Goal: Transaction & Acquisition: Purchase product/service

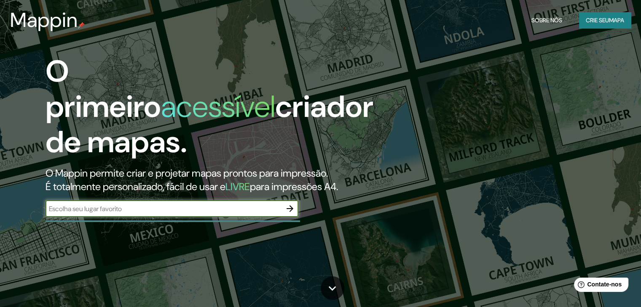
click at [246, 206] on input "text" at bounding box center [163, 209] width 236 height 10
type input "[PERSON_NAME]"
click at [291, 209] on icon "button" at bounding box center [289, 209] width 7 height 7
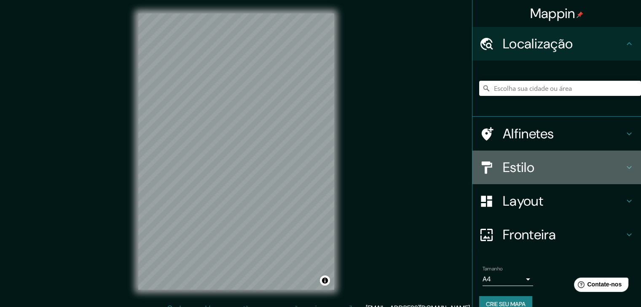
click at [539, 163] on h4 "Estilo" at bounding box center [562, 167] width 121 height 17
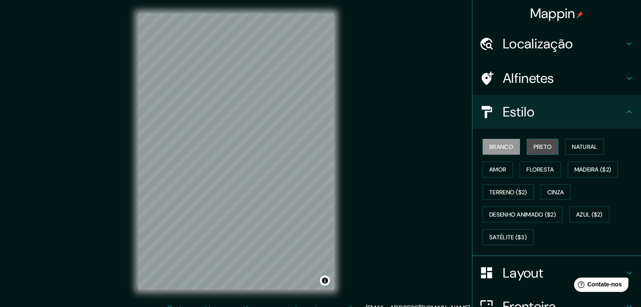
click at [527, 147] on button "Preto" at bounding box center [542, 147] width 32 height 16
click at [502, 147] on font "Branco" at bounding box center [501, 147] width 24 height 8
click at [574, 147] on font "Natural" at bounding box center [584, 147] width 25 height 8
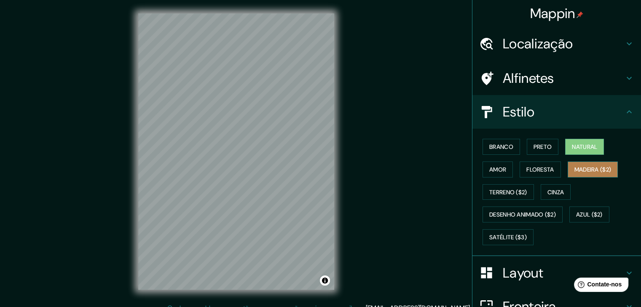
click at [575, 164] on font "Madeira ($2)" at bounding box center [592, 169] width 37 height 11
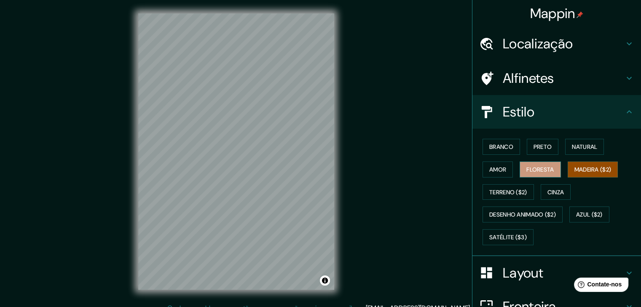
click at [540, 168] on font "Floresta" at bounding box center [539, 170] width 27 height 8
click at [490, 174] on font "Amor" at bounding box center [497, 169] width 17 height 11
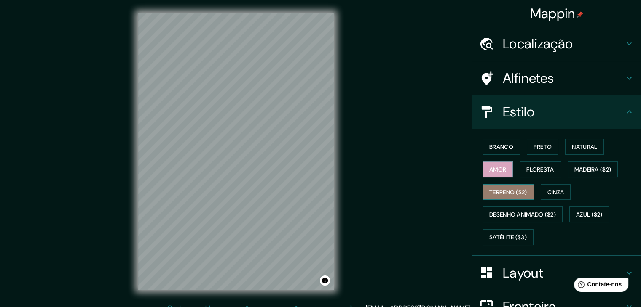
click at [512, 192] on font "Terreno ($2)" at bounding box center [508, 193] width 38 height 8
click at [556, 189] on font "Cinza" at bounding box center [555, 193] width 17 height 8
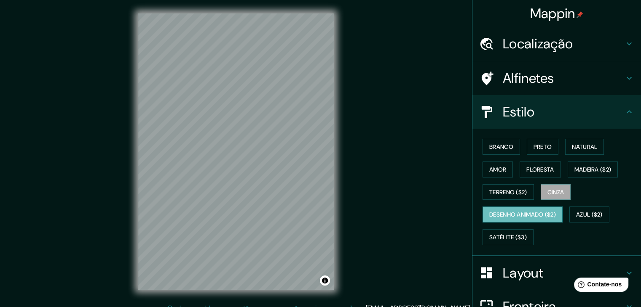
click at [521, 211] on font "Desenho animado ($2)" at bounding box center [522, 215] width 67 height 8
click at [576, 213] on font "Azul ($2)" at bounding box center [589, 215] width 27 height 8
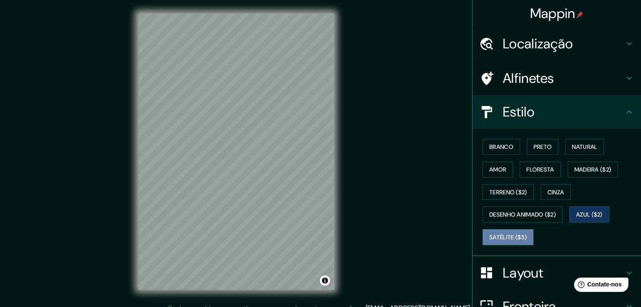
click at [511, 232] on font "Satélite ($3)" at bounding box center [507, 237] width 37 height 11
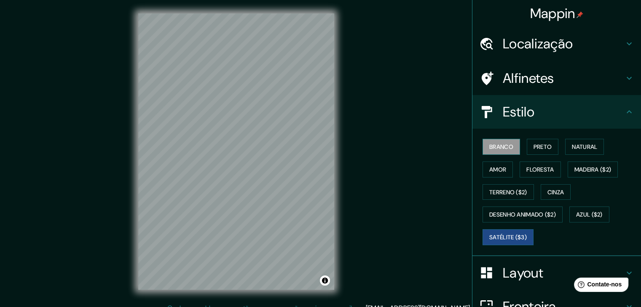
click at [489, 142] on font "Branco" at bounding box center [501, 147] width 24 height 11
click at [558, 272] on h4 "Layout" at bounding box center [562, 273] width 121 height 17
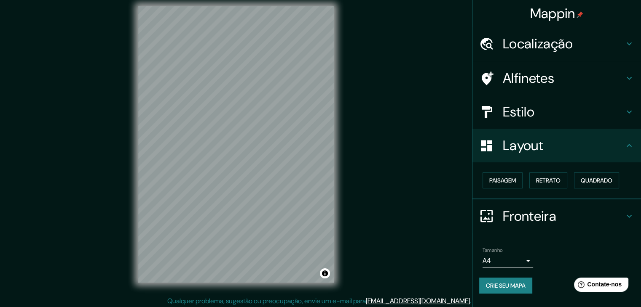
scroll to position [10, 0]
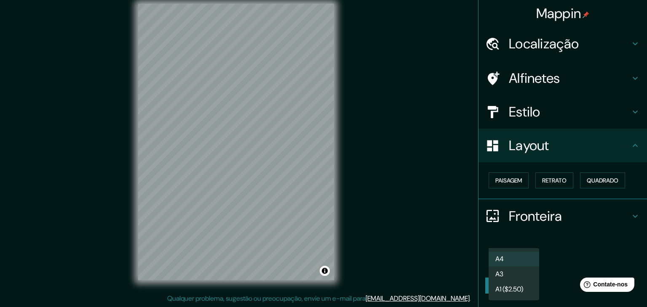
click at [527, 258] on body "Mappin Localização Alfinetes Estilo Layout Paisagem Retrato Quadrado Fronteira …" at bounding box center [323, 143] width 647 height 307
drag, startPoint x: 561, startPoint y: 254, endPoint x: 561, endPoint y: 248, distance: 5.1
click at [561, 253] on div at bounding box center [323, 153] width 647 height 307
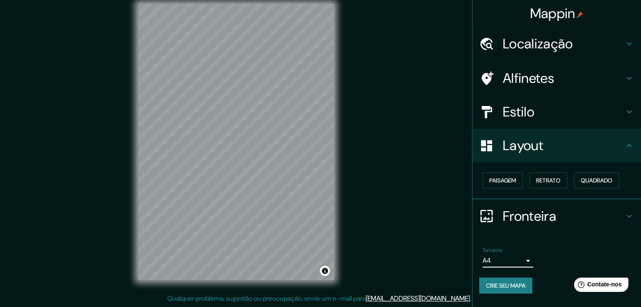
click at [540, 120] on div "Estilo" at bounding box center [556, 112] width 168 height 34
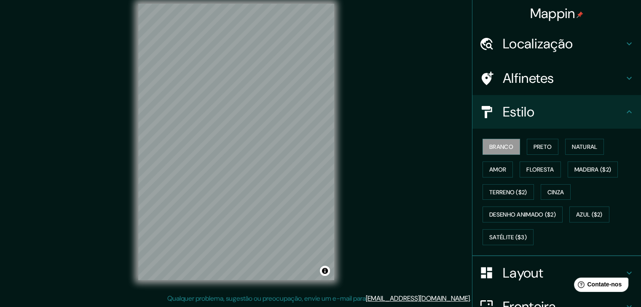
click at [526, 88] on div "Alfinetes" at bounding box center [556, 78] width 168 height 34
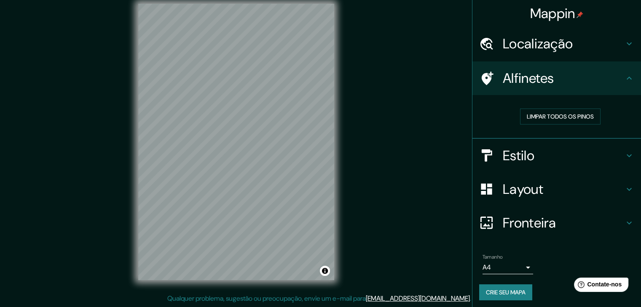
click at [526, 50] on font "Localização" at bounding box center [537, 44] width 70 height 18
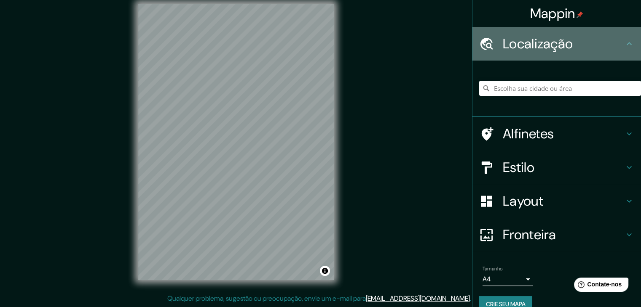
click at [526, 49] on font "Localização" at bounding box center [537, 44] width 70 height 18
click at [624, 43] on icon at bounding box center [629, 44] width 10 height 10
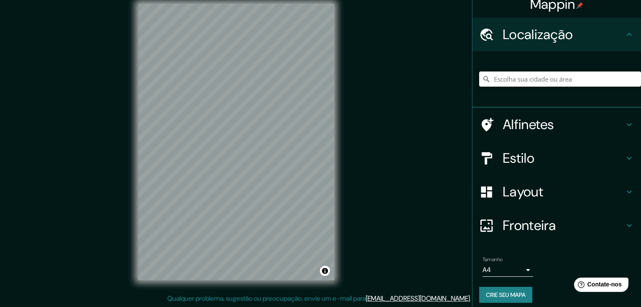
scroll to position [15, 0]
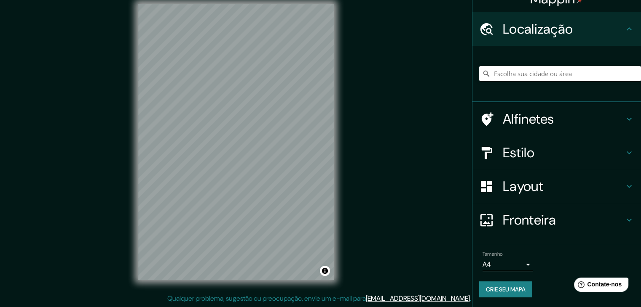
click at [542, 215] on font "Fronteira" at bounding box center [528, 220] width 53 height 18
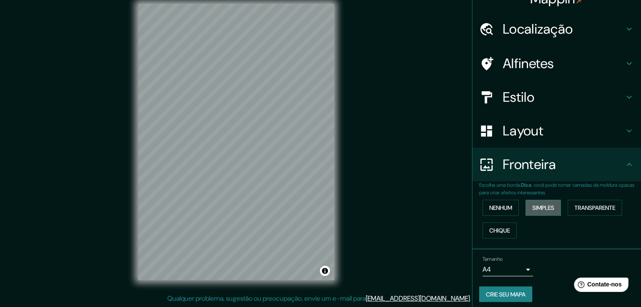
click at [543, 204] on font "Simples" at bounding box center [543, 208] width 22 height 8
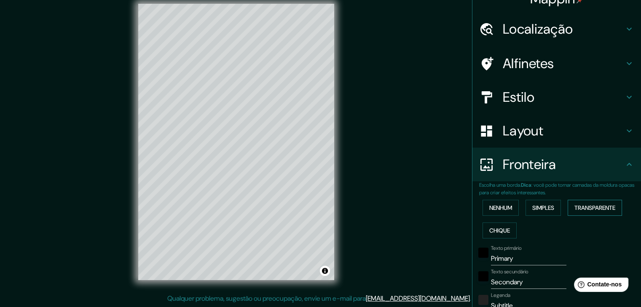
click at [579, 208] on font "Transparente" at bounding box center [594, 208] width 41 height 8
click at [500, 211] on font "Nenhum" at bounding box center [500, 208] width 23 height 11
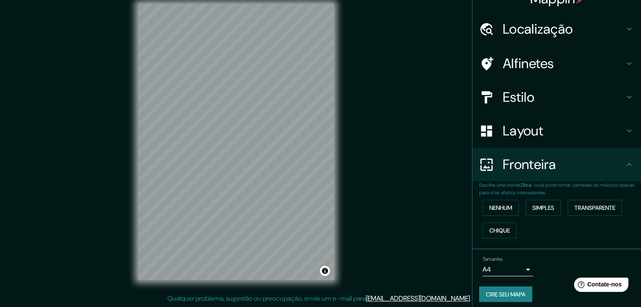
click at [369, 171] on div "Mappin Localização Alfinetes Estilo Layout Fronteira Escolha uma borda. Dica : …" at bounding box center [320, 148] width 641 height 317
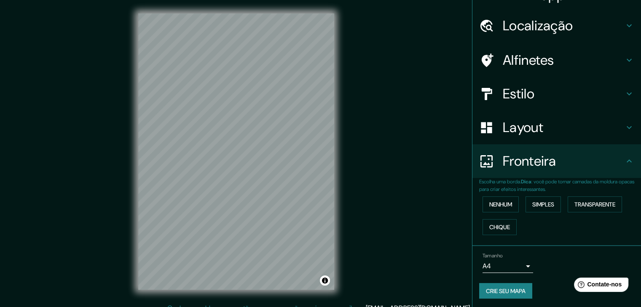
scroll to position [19, 0]
click at [500, 287] on font "Crie seu mapa" at bounding box center [506, 291] width 40 height 8
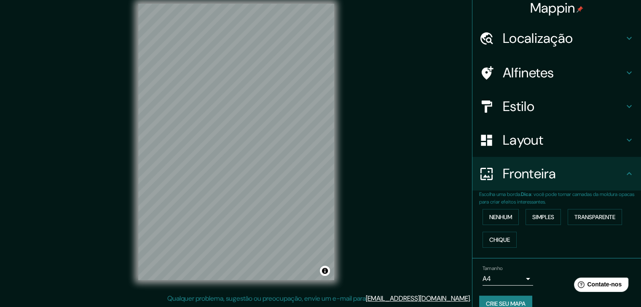
scroll to position [0, 0]
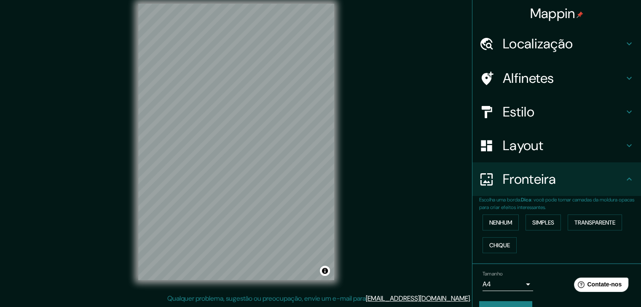
click at [540, 53] on div "Localização" at bounding box center [556, 44] width 168 height 34
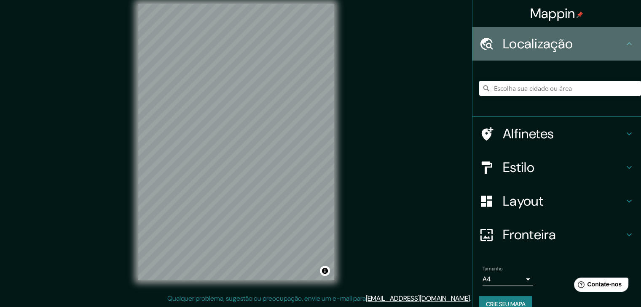
click at [536, 52] on font "Localização" at bounding box center [537, 44] width 70 height 18
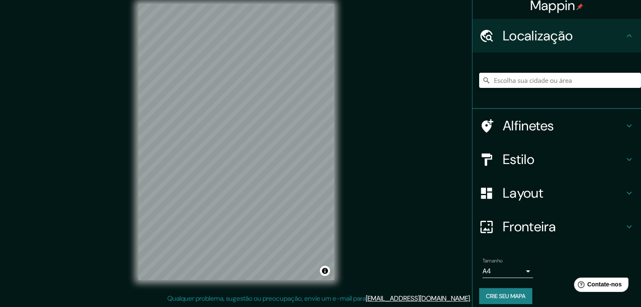
scroll to position [15, 0]
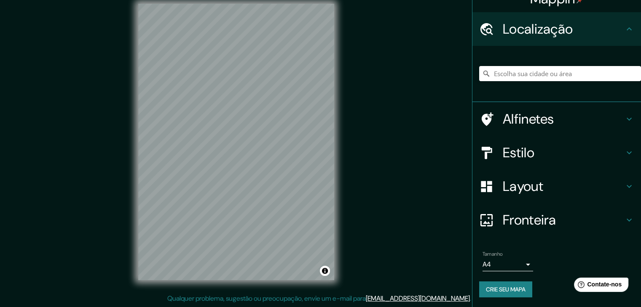
click at [524, 219] on font "Fronteira" at bounding box center [528, 220] width 53 height 18
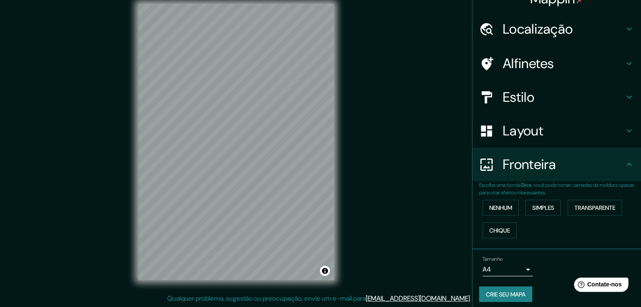
click at [518, 133] on font "Layout" at bounding box center [522, 131] width 40 height 18
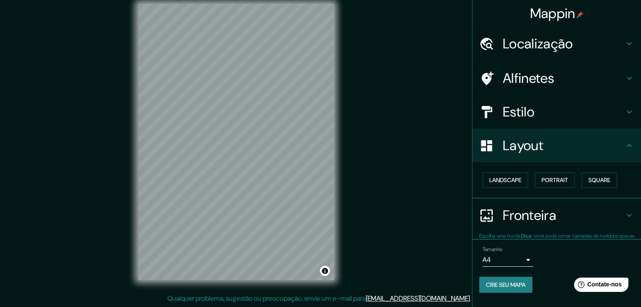
scroll to position [0, 0]
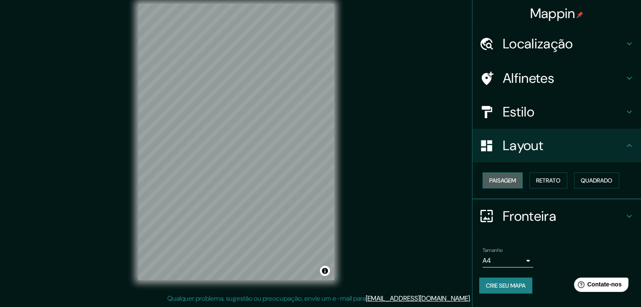
click at [509, 182] on font "Paisagem" at bounding box center [502, 181] width 27 height 8
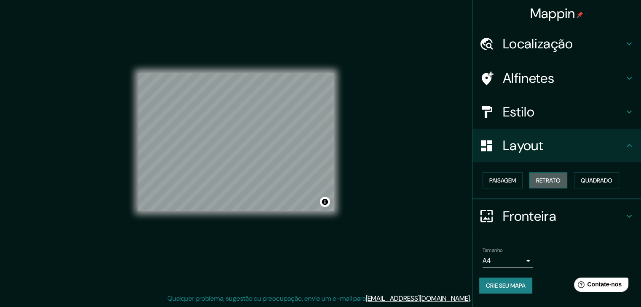
click at [557, 177] on font "Retrato" at bounding box center [548, 181] width 24 height 8
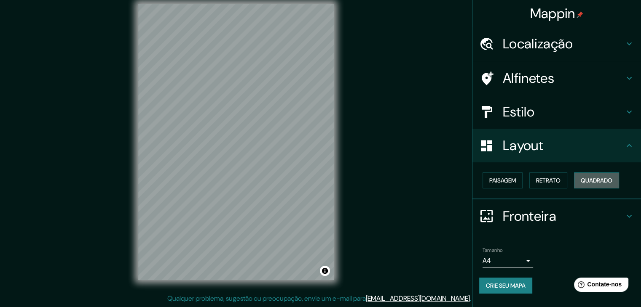
click at [586, 178] on font "Quadrado" at bounding box center [596, 181] width 32 height 8
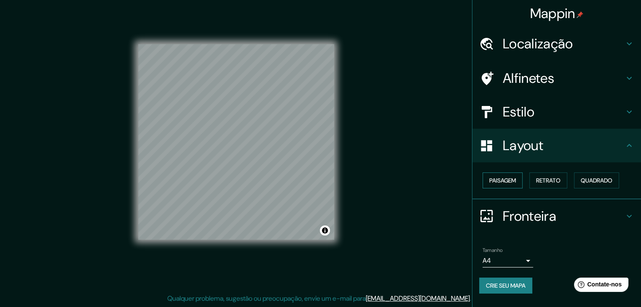
click at [509, 181] on font "Paisagem" at bounding box center [502, 181] width 27 height 8
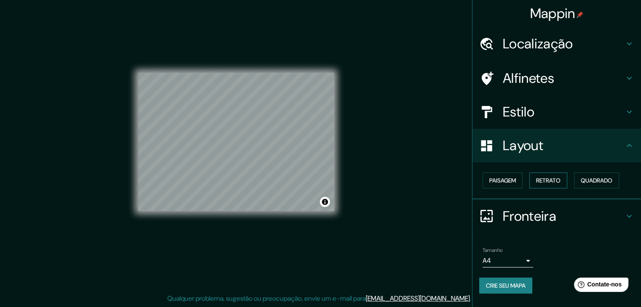
click at [548, 178] on font "Retrato" at bounding box center [548, 181] width 24 height 8
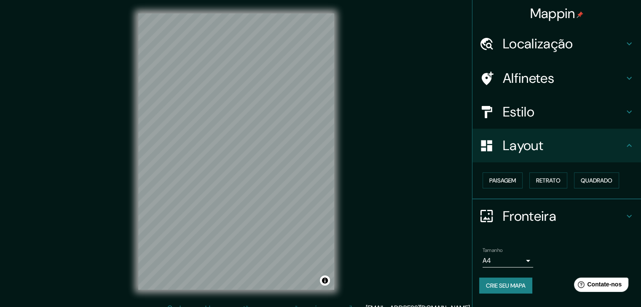
click at [626, 50] on div "Localização" at bounding box center [556, 44] width 168 height 34
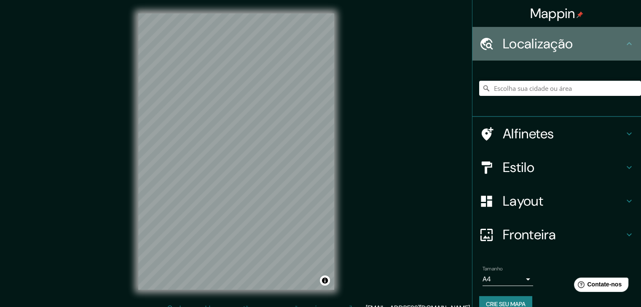
click at [622, 49] on div "Localização" at bounding box center [556, 44] width 168 height 34
click at [598, 55] on div "Localização" at bounding box center [556, 44] width 168 height 34
click at [624, 42] on icon at bounding box center [629, 44] width 10 height 10
